Goal: Use online tool/utility: Utilize a website feature to perform a specific function

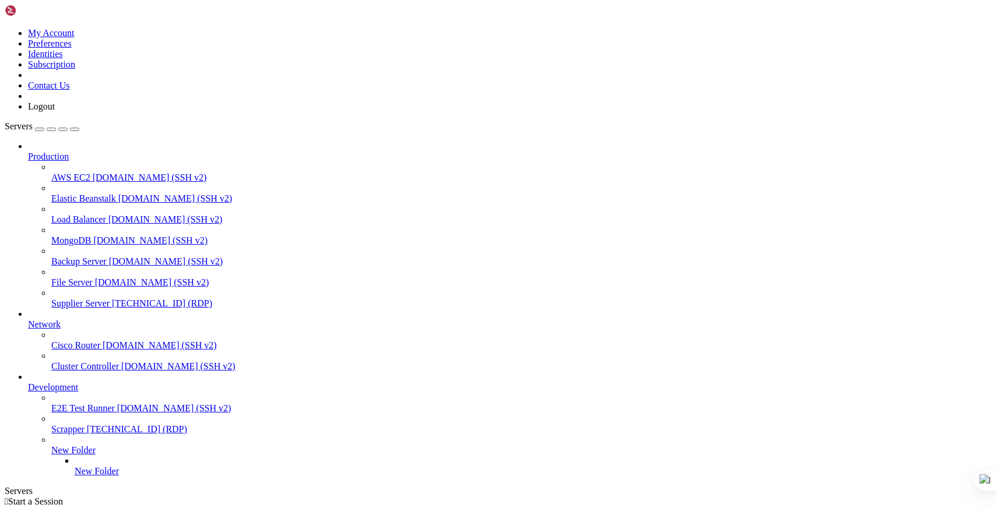
click at [100, 298] on span "Supplier Server" at bounding box center [80, 303] width 58 height 10
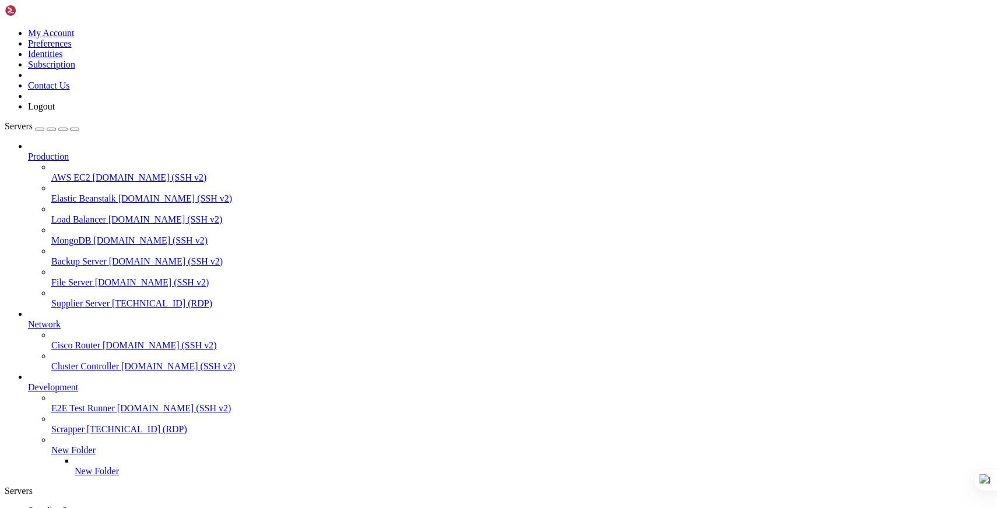
drag, startPoint x: 383, startPoint y: 789, endPoint x: 276, endPoint y: 784, distance: 107.3
drag, startPoint x: 375, startPoint y: 791, endPoint x: 273, endPoint y: 786, distance: 102.1
